Goal: Task Accomplishment & Management: Use online tool/utility

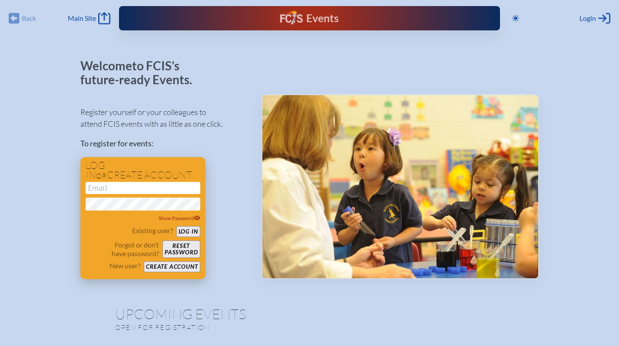
type input "[EMAIL_ADDRESS][DOMAIN_NAME]"
click at [184, 227] on button "Log in" at bounding box center [188, 231] width 24 height 11
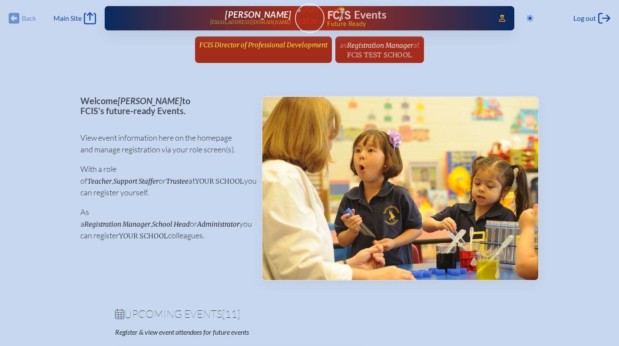
click at [293, 39] on link "FCIS Director of Professional Development since [DATE]" at bounding box center [263, 44] width 135 height 16
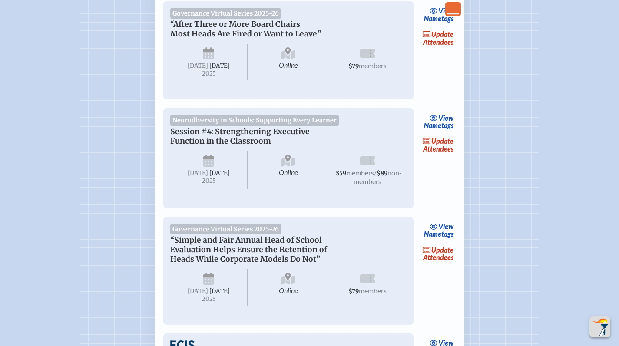
scroll to position [302, 0]
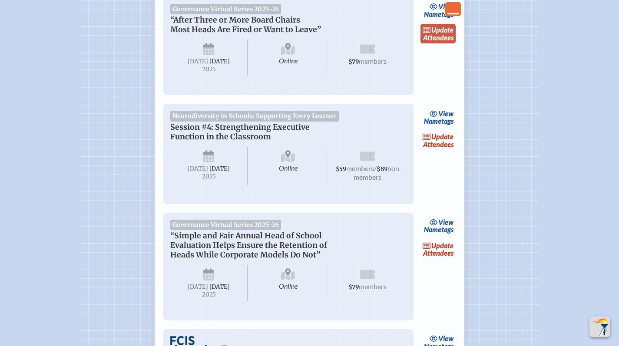
click at [434, 33] on link "update Attendees" at bounding box center [438, 34] width 36 height 20
